Goal: Task Accomplishment & Management: Use online tool/utility

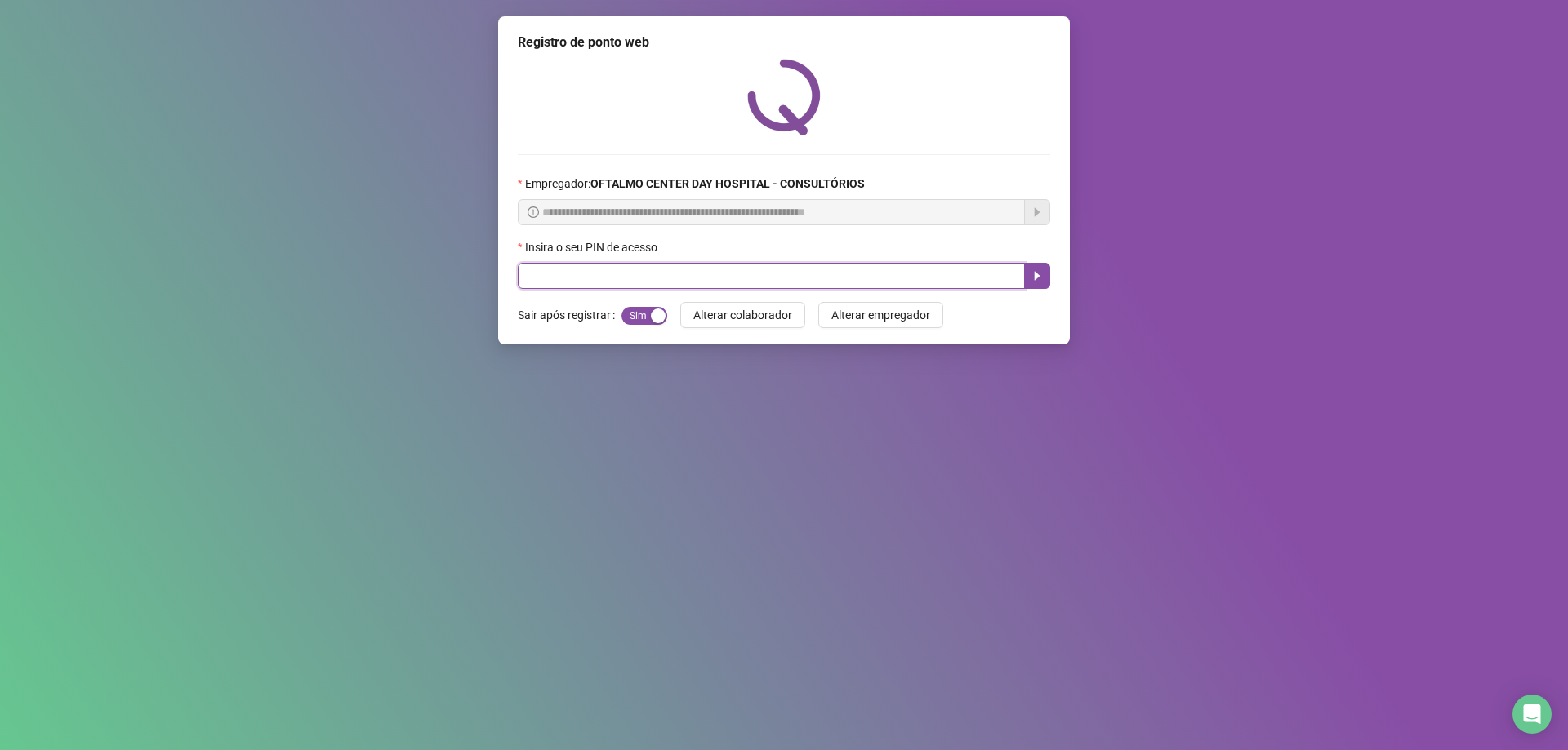
click at [625, 267] on input "text" at bounding box center [772, 276] width 507 height 26
type input "*****"
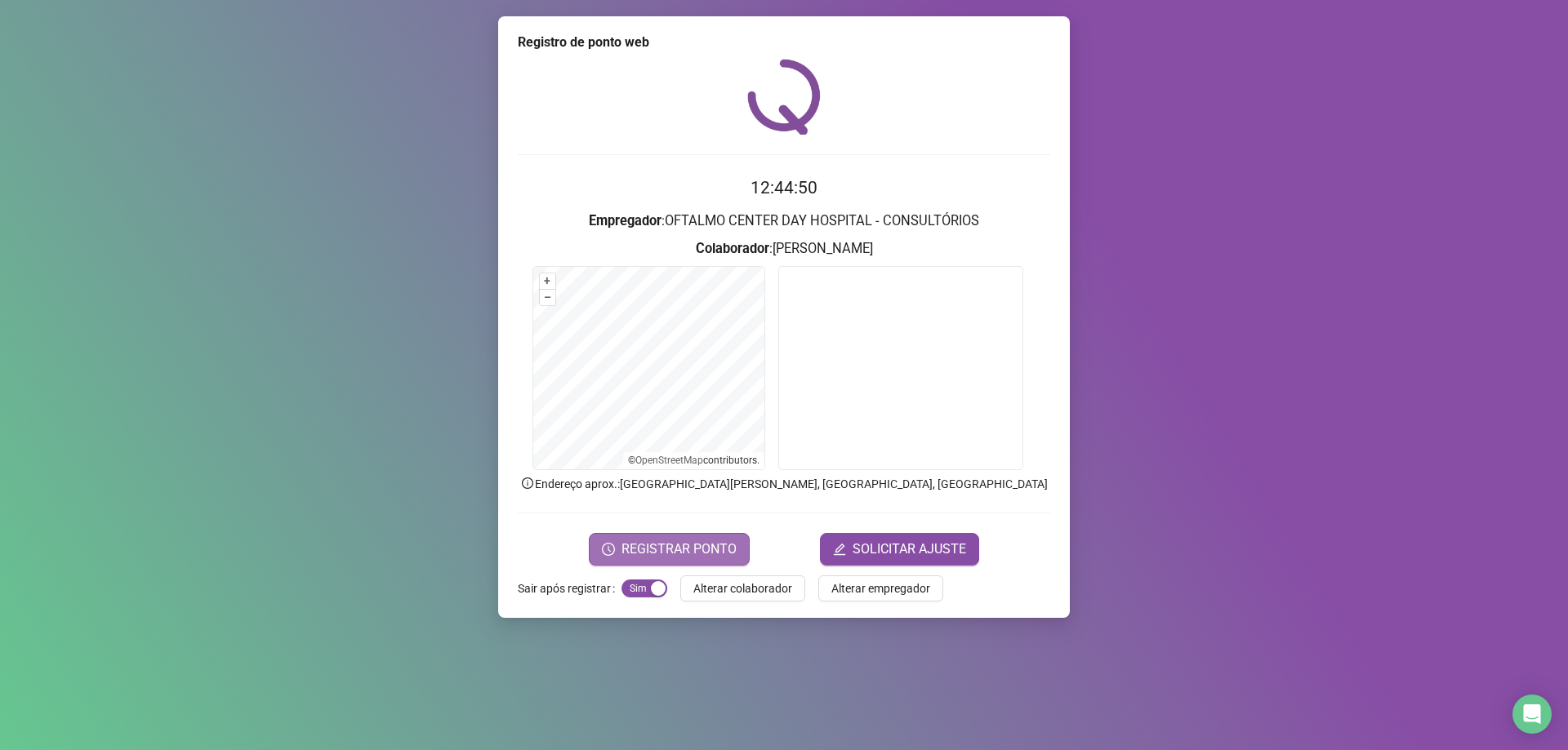
click at [690, 555] on span "REGISTRAR PONTO" at bounding box center [679, 550] width 115 height 20
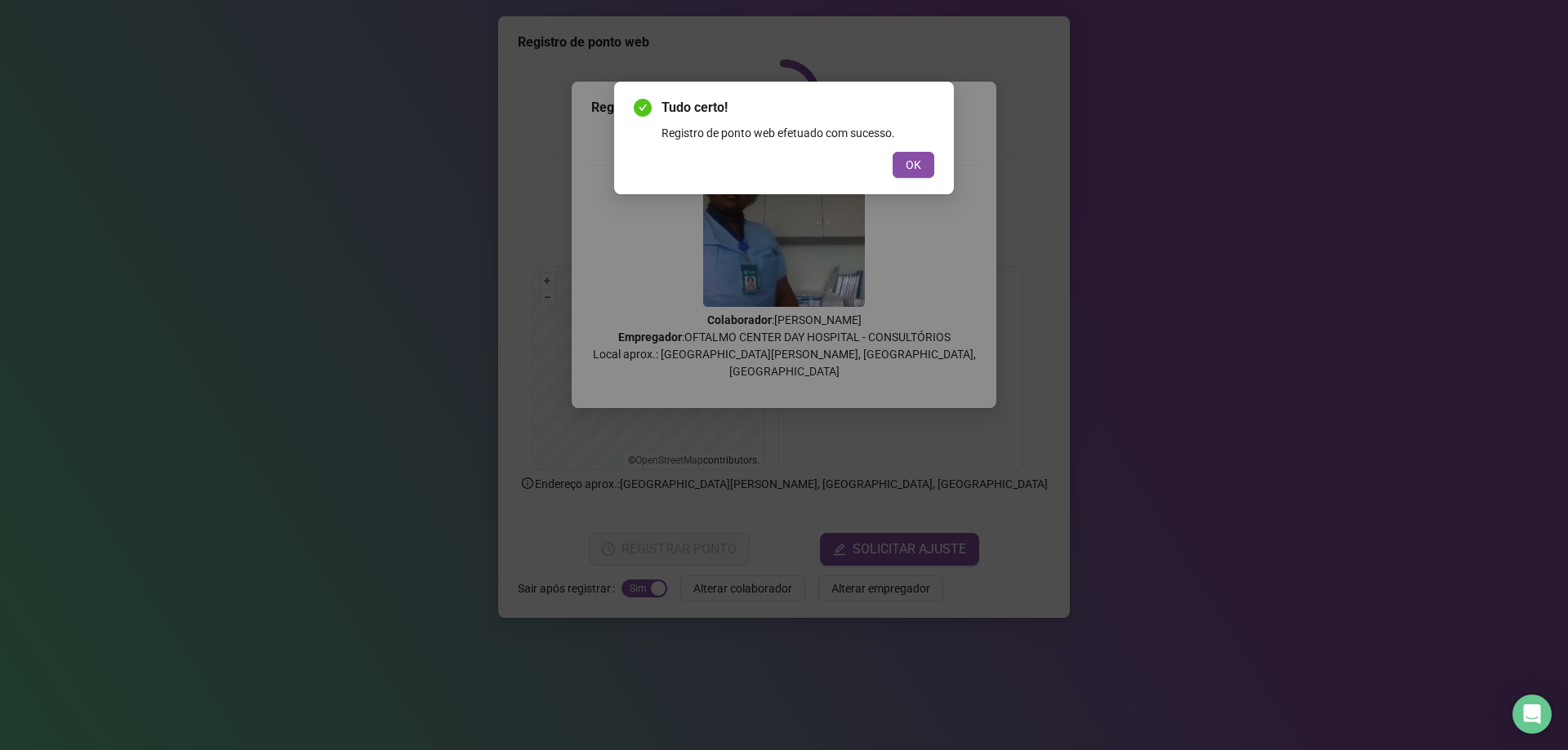
drag, startPoint x: 921, startPoint y: 162, endPoint x: 908, endPoint y: 182, distance: 23.9
click at [920, 162] on span "OK" at bounding box center [913, 165] width 15 height 18
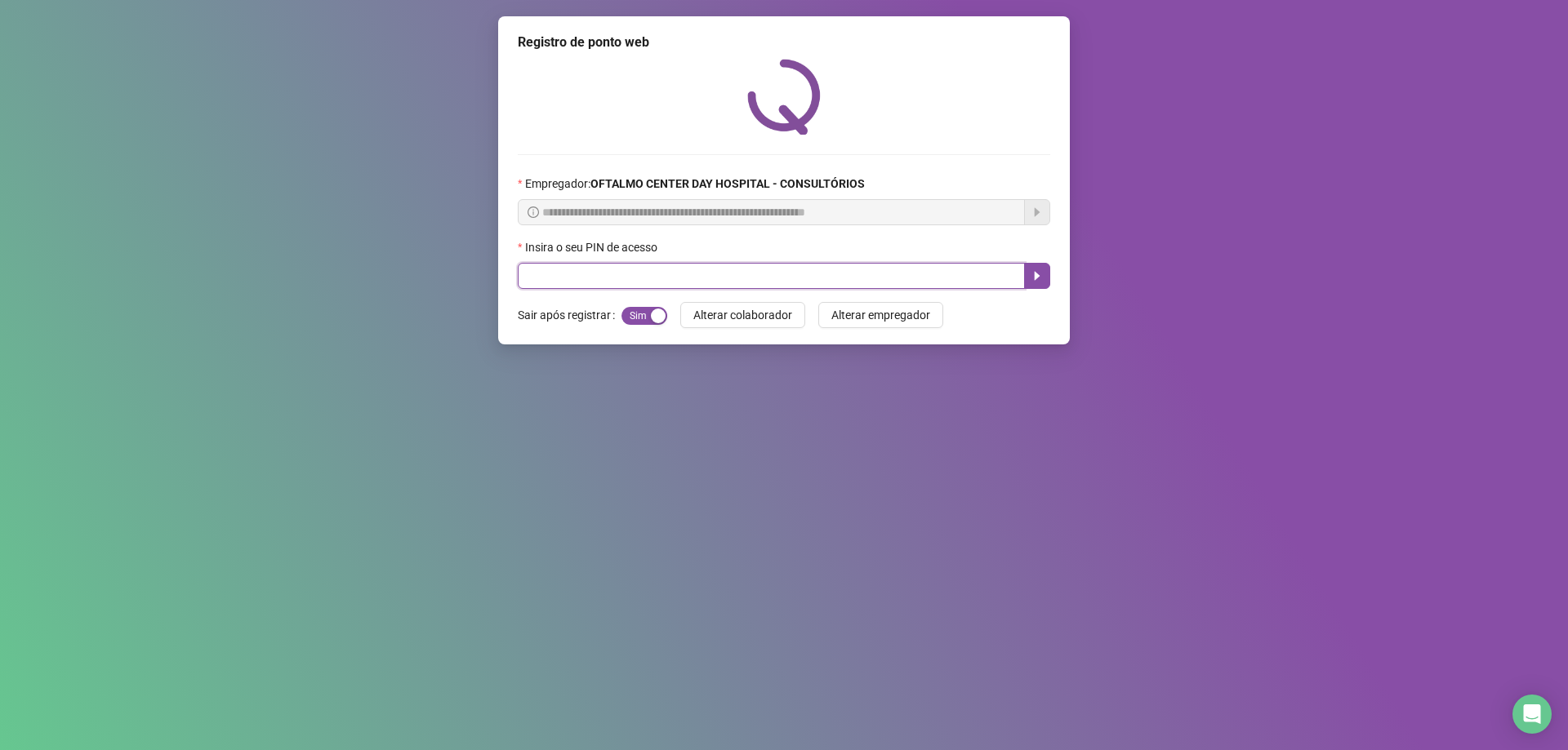
click at [728, 280] on input "text" at bounding box center [772, 276] width 507 height 26
click at [616, 270] on input "text" at bounding box center [772, 276] width 507 height 26
type input "*****"
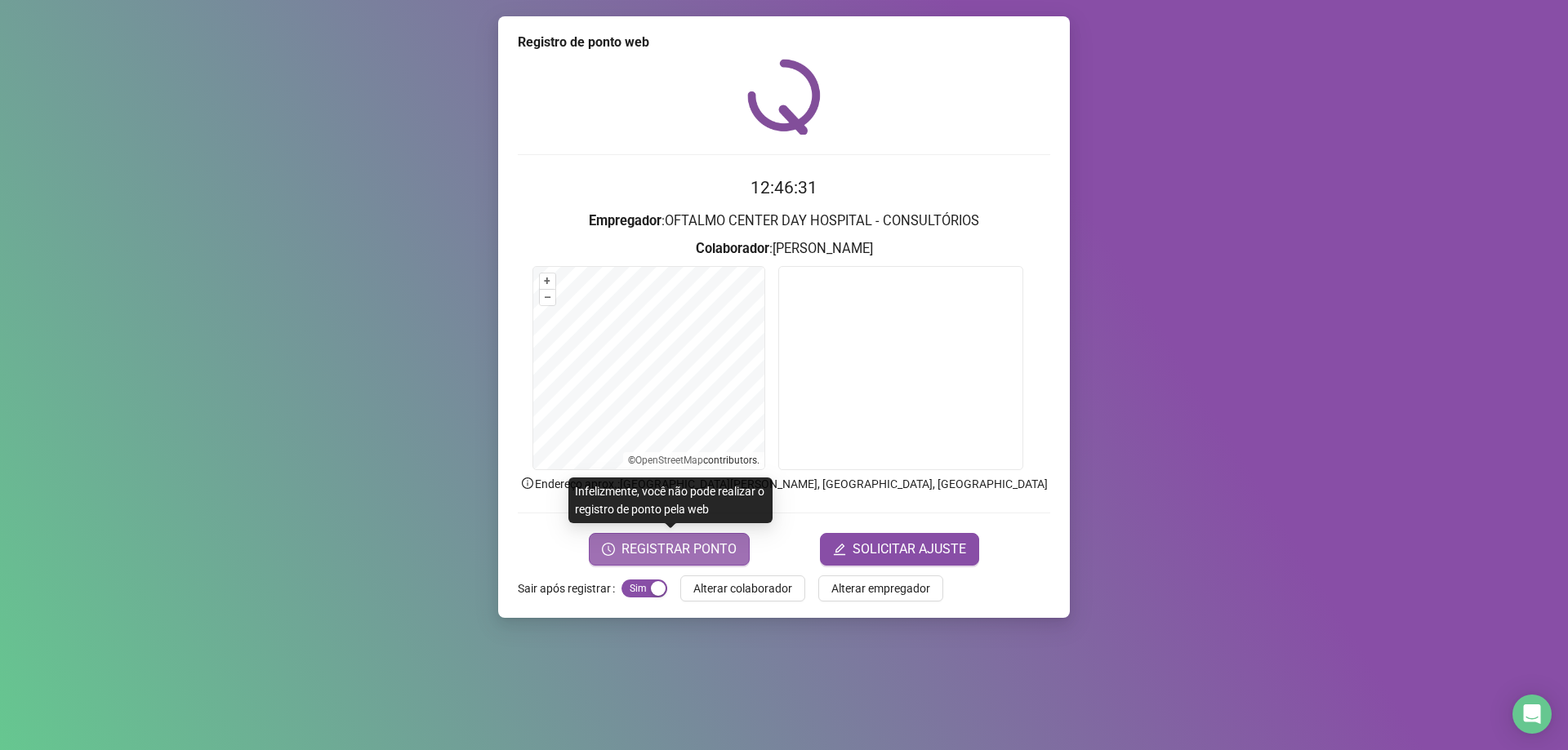
click at [702, 551] on span "REGISTRAR PONTO" at bounding box center [679, 550] width 115 height 20
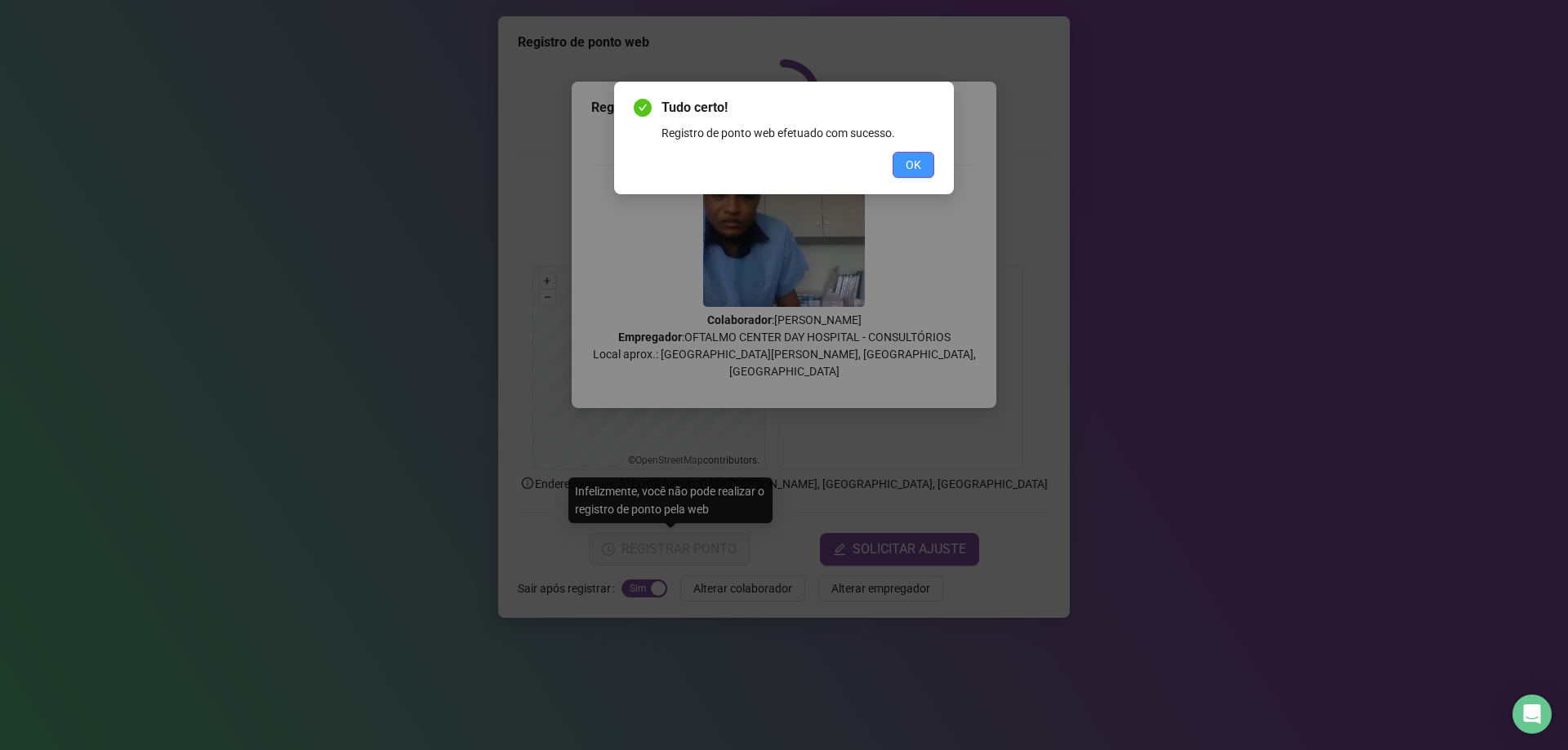
click at [901, 165] on button "OK" at bounding box center [913, 164] width 42 height 26
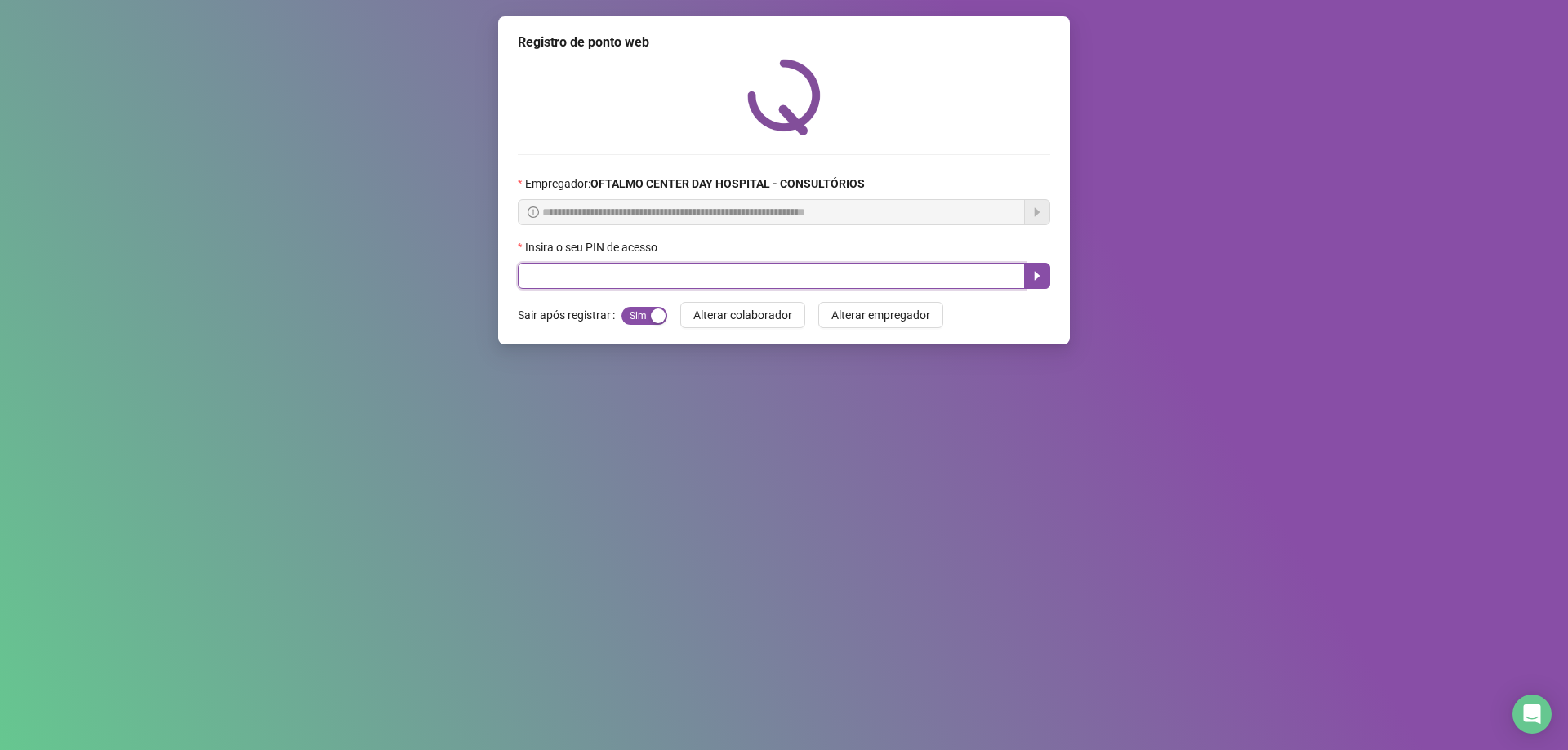
click at [836, 274] on input "text" at bounding box center [772, 276] width 507 height 26
click at [558, 285] on input "text" at bounding box center [772, 276] width 507 height 26
type input "*****"
click at [1039, 277] on icon "caret-right" at bounding box center [1037, 276] width 13 height 13
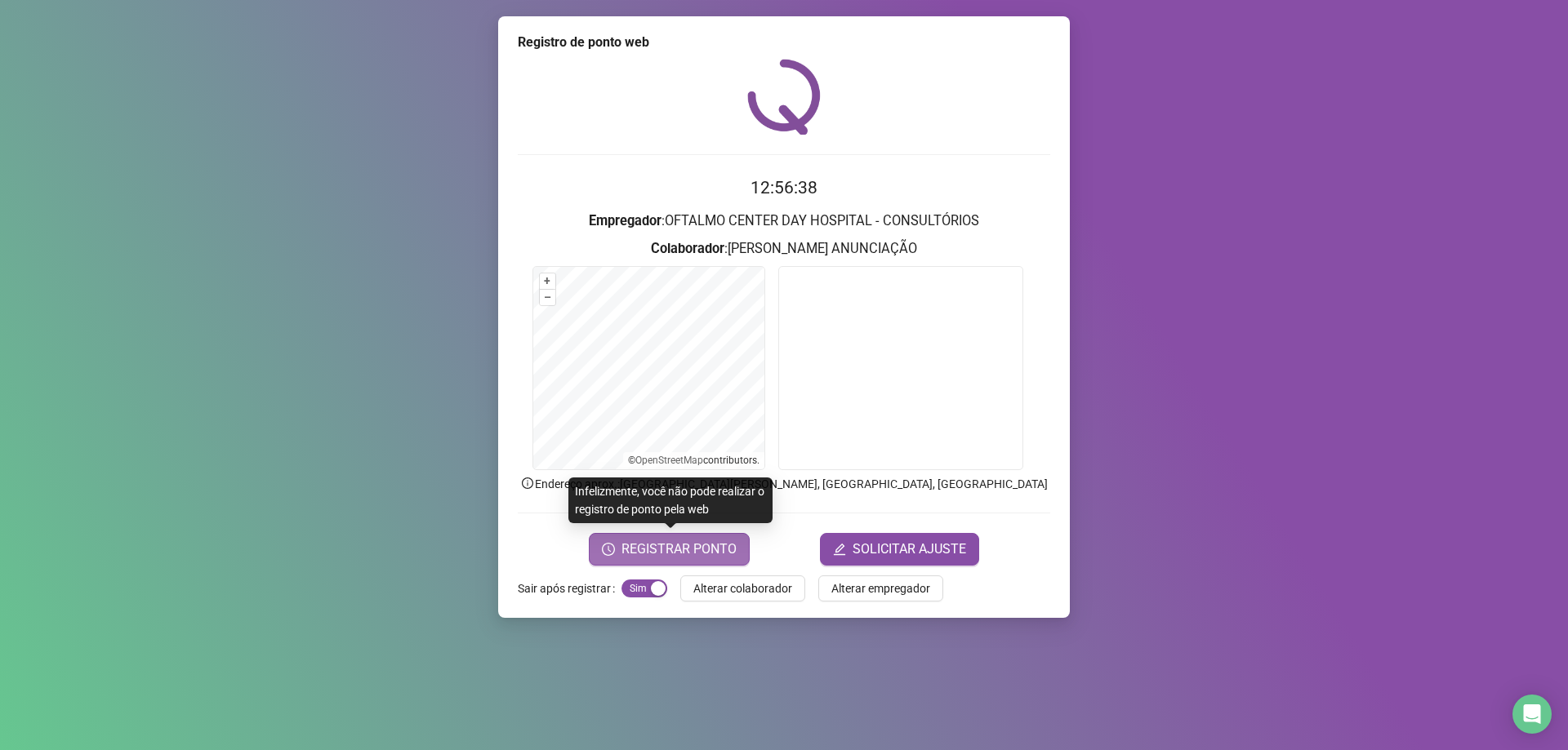
click at [671, 540] on span "REGISTRAR PONTO" at bounding box center [679, 550] width 115 height 20
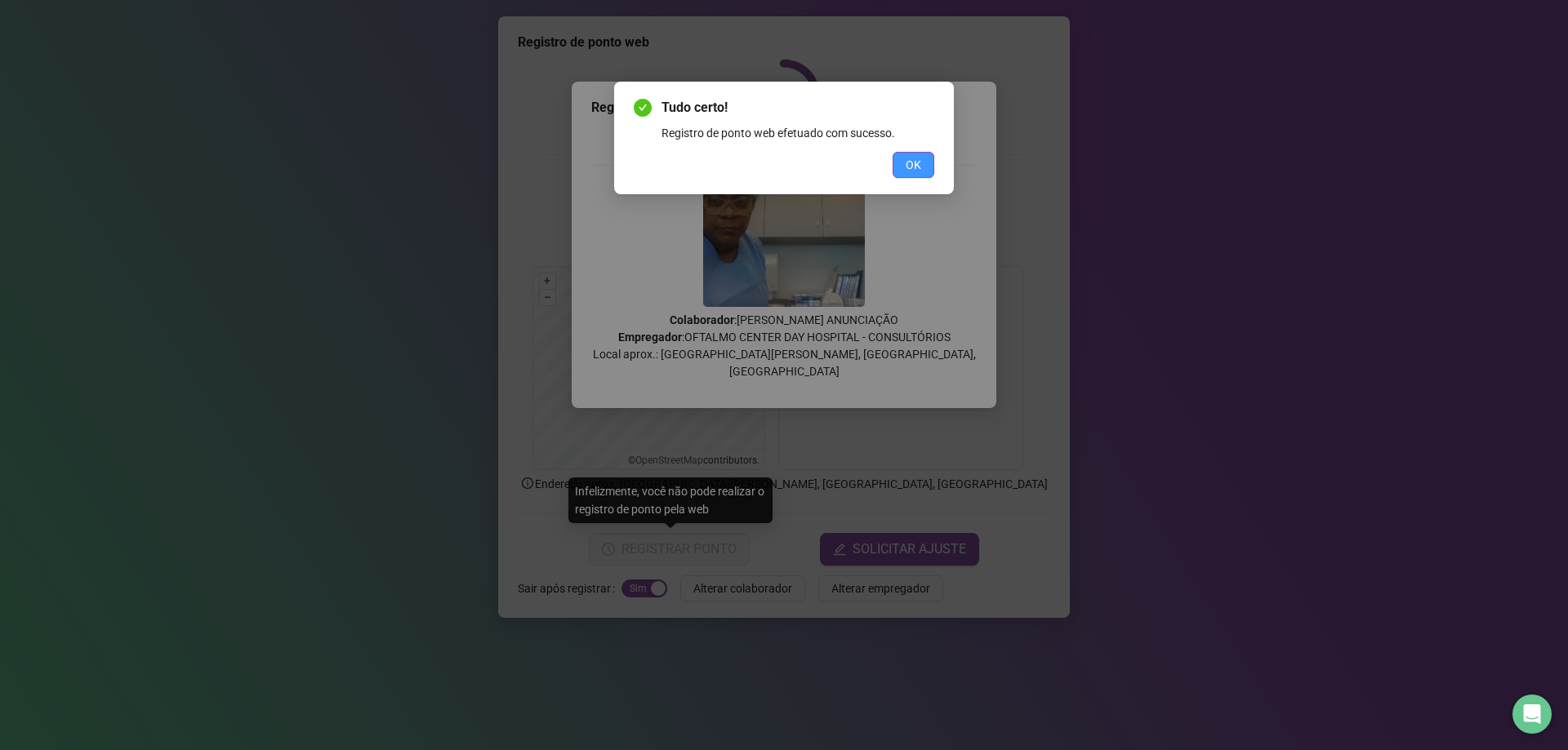
drag, startPoint x: 912, startPoint y: 162, endPoint x: 914, endPoint y: 177, distance: 15.1
click at [913, 165] on span "OK" at bounding box center [913, 165] width 15 height 18
